Goal: Transaction & Acquisition: Purchase product/service

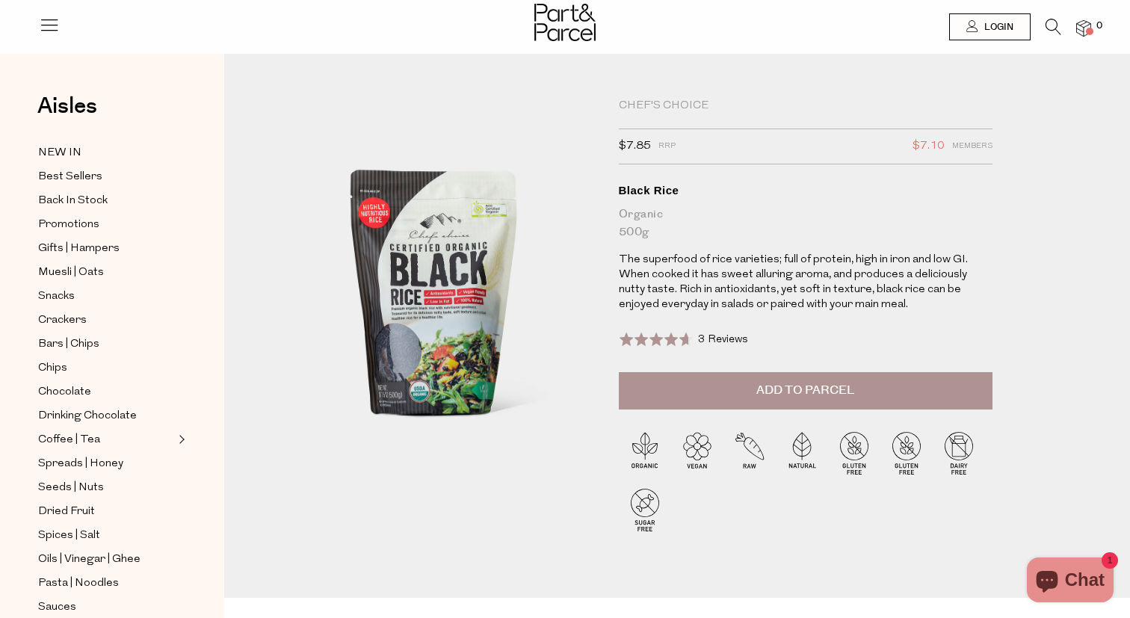
click at [784, 393] on span "Add to Parcel" at bounding box center [806, 390] width 98 height 17
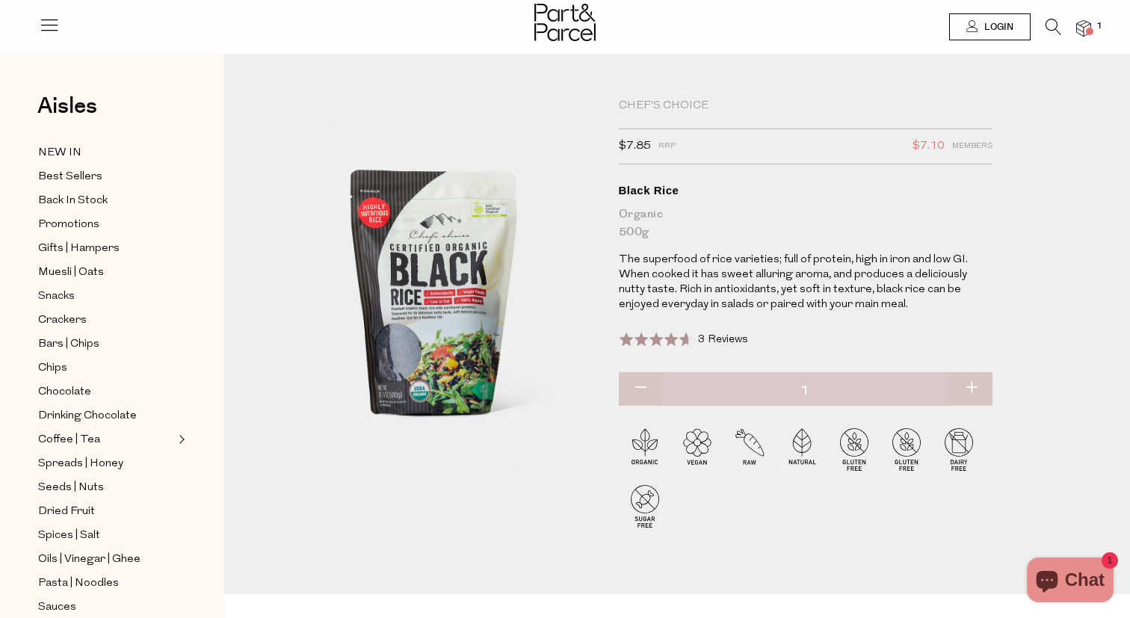
click at [976, 391] on button "button" at bounding box center [971, 388] width 43 height 33
type input "2"
click at [976, 391] on button "button" at bounding box center [971, 388] width 43 height 33
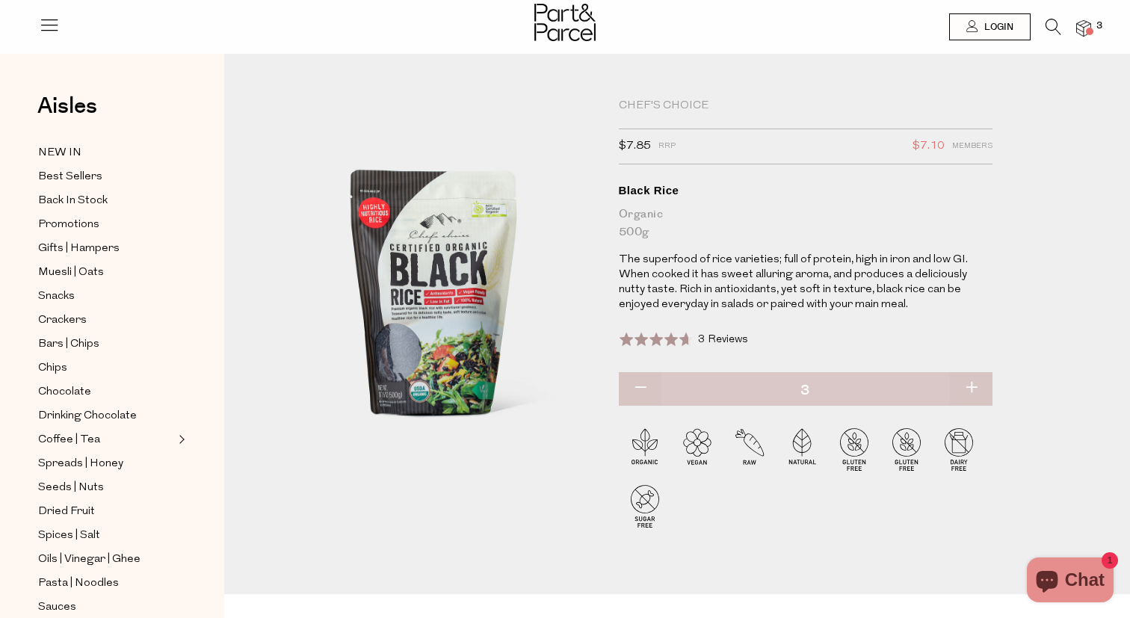
type input "4"
click at [976, 391] on button "button" at bounding box center [971, 388] width 43 height 33
type input "5"
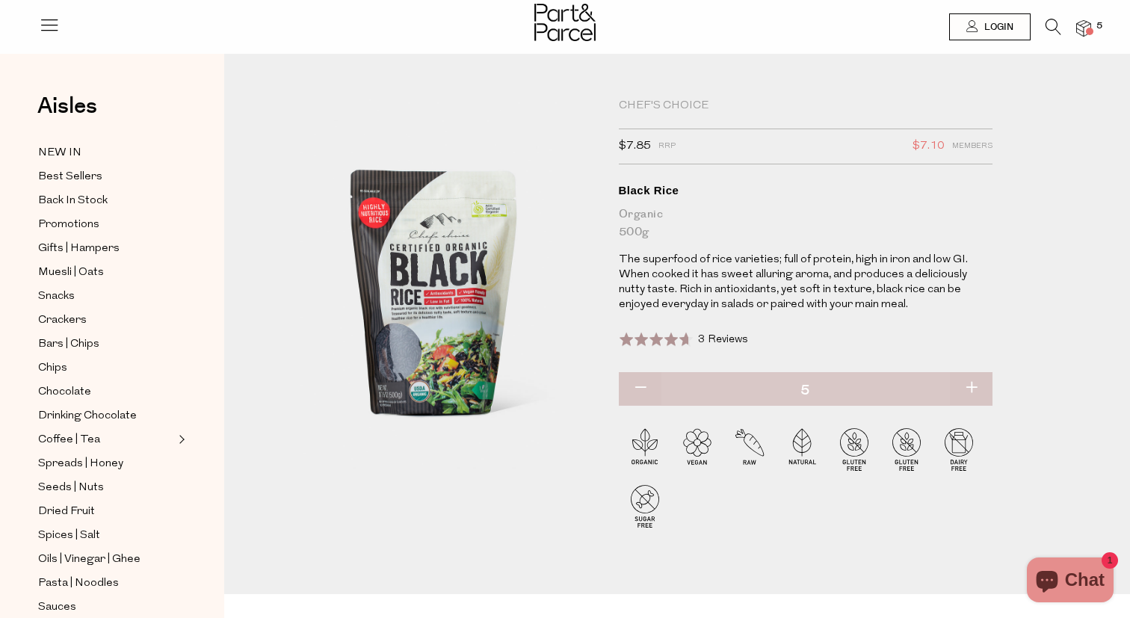
click at [1093, 21] on div at bounding box center [565, 24] width 1130 height 49
click at [1089, 25] on img at bounding box center [1083, 28] width 15 height 17
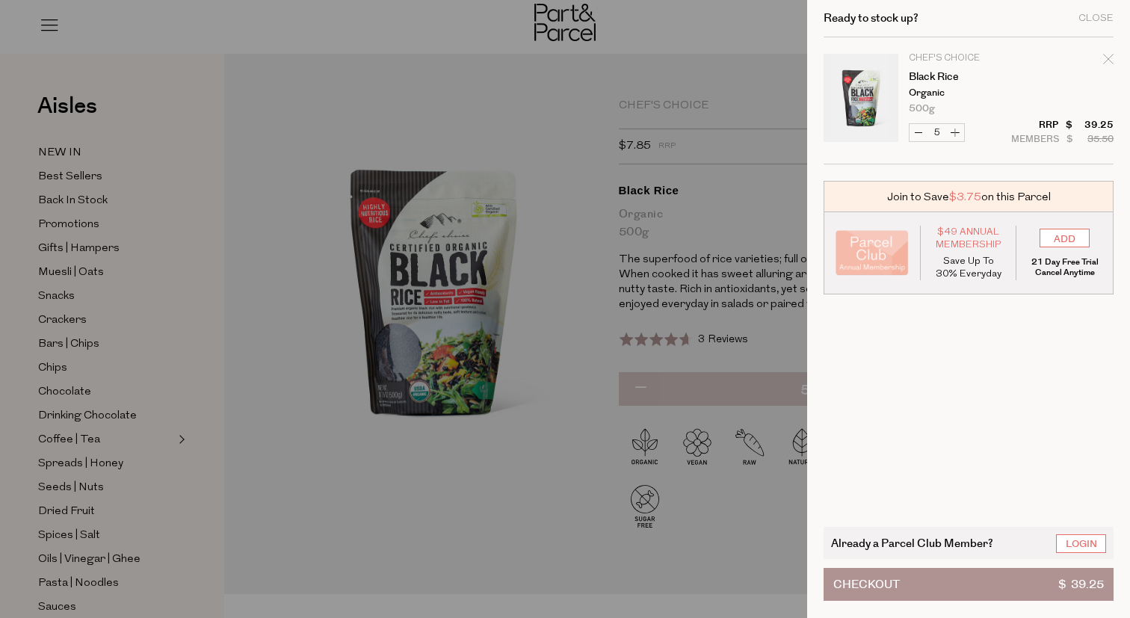
click at [979, 581] on button "Checkout $ 39.25" at bounding box center [969, 584] width 290 height 33
